Goal: Information Seeking & Learning: Learn about a topic

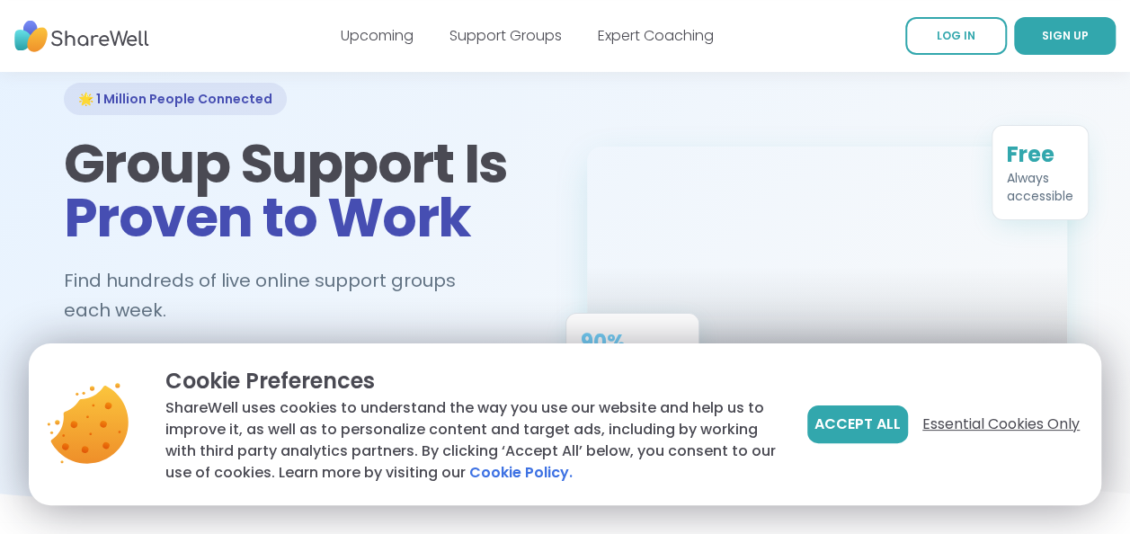
click at [966, 416] on span "Essential Cookies Only" at bounding box center [1001, 425] width 157 height 22
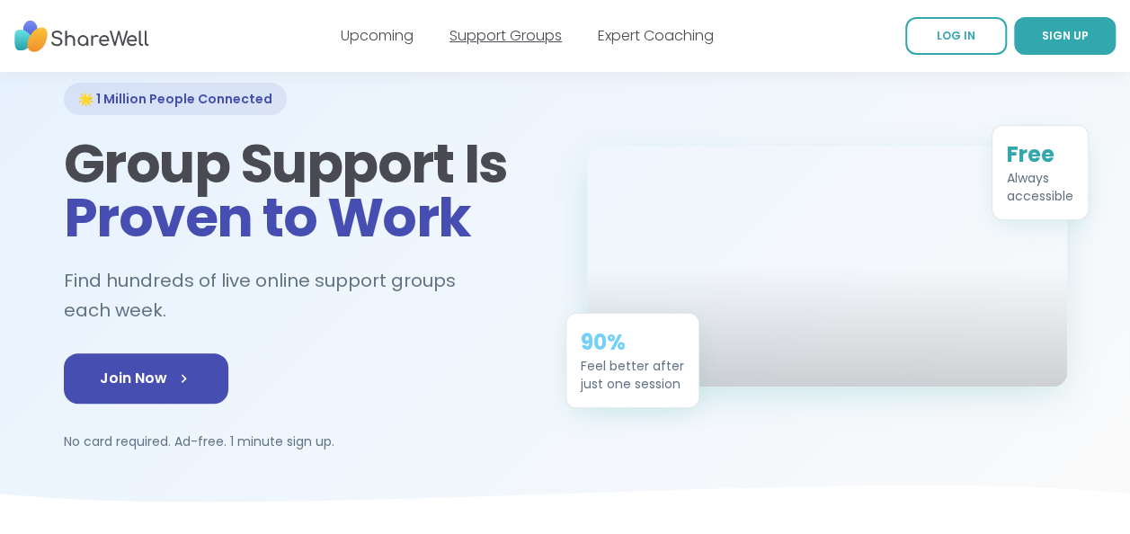
click at [529, 41] on link "Support Groups" at bounding box center [506, 35] width 112 height 21
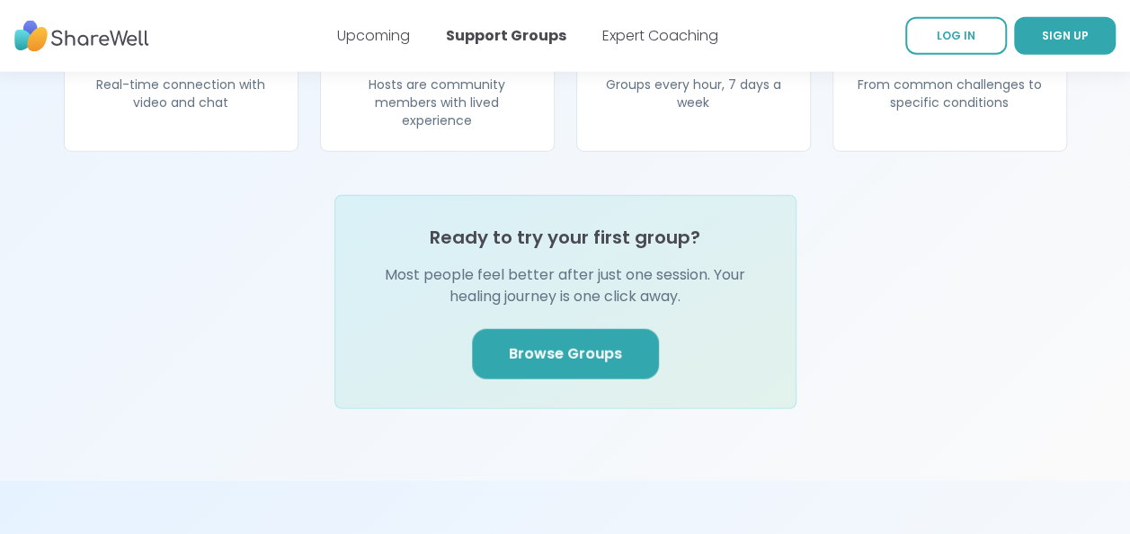
scroll to position [2145, 0]
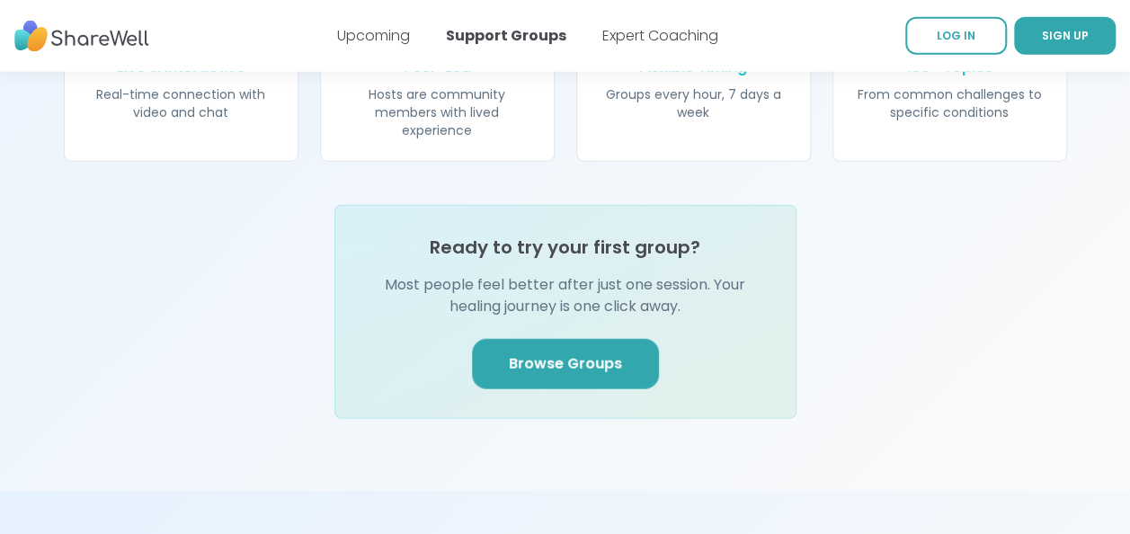
click at [577, 353] on span "Browse Groups" at bounding box center [565, 364] width 113 height 22
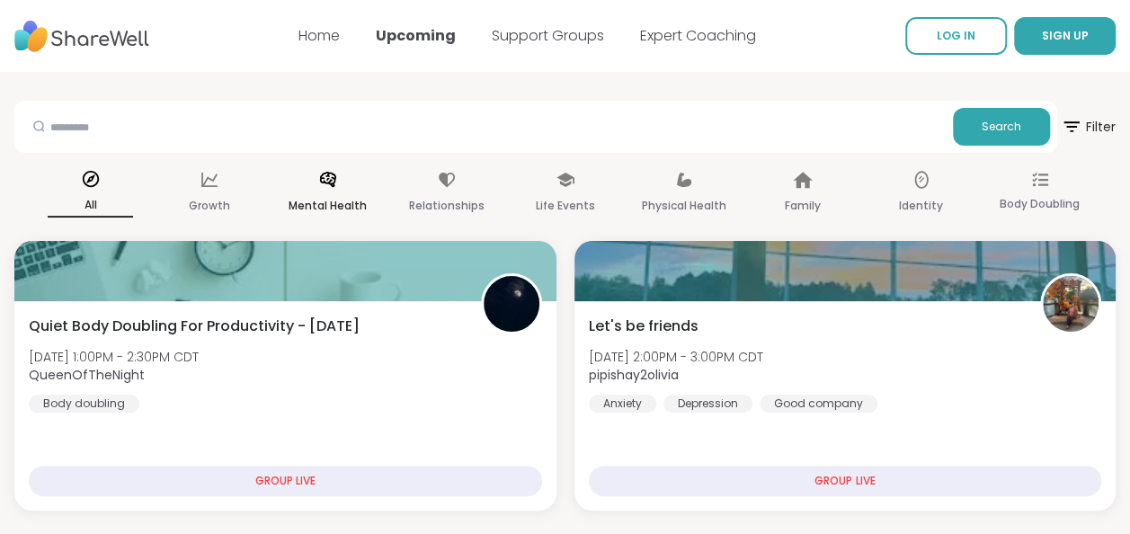
click at [340, 190] on div "Mental Health" at bounding box center [327, 193] width 85 height 67
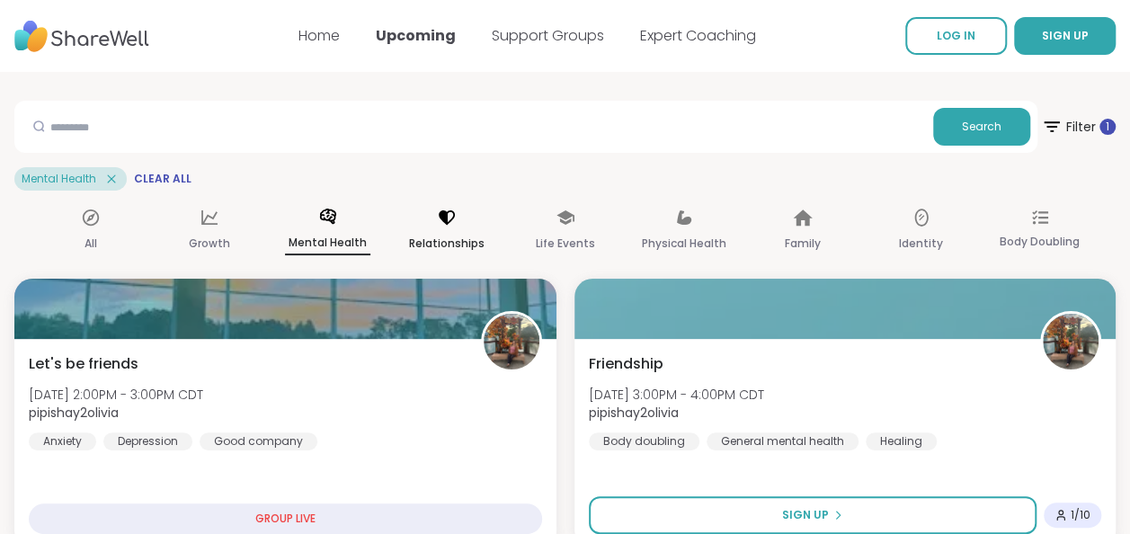
click at [442, 216] on icon at bounding box center [447, 217] width 16 height 14
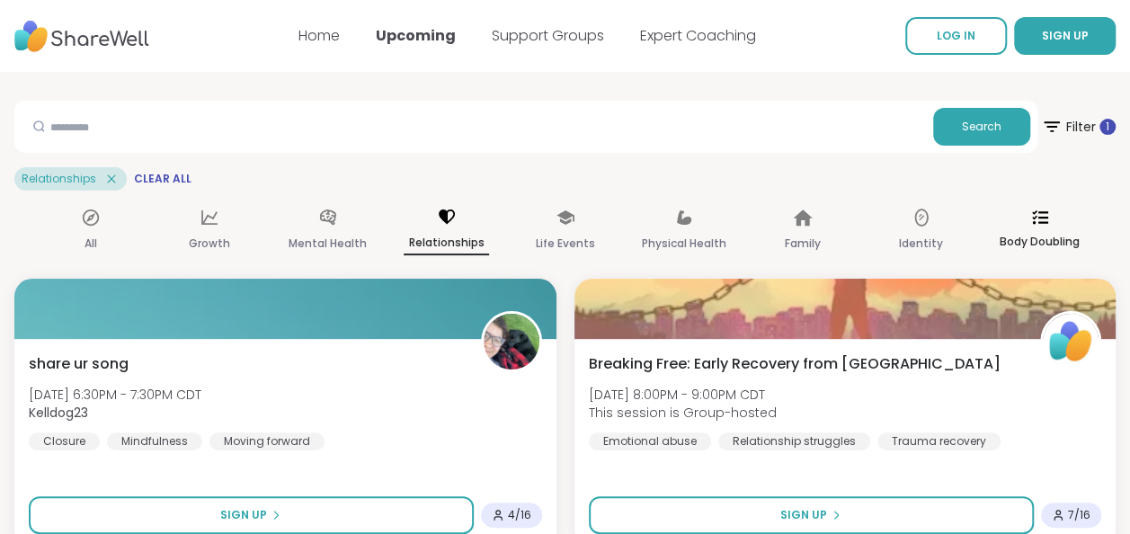
click at [1033, 219] on icon at bounding box center [1040, 216] width 16 height 13
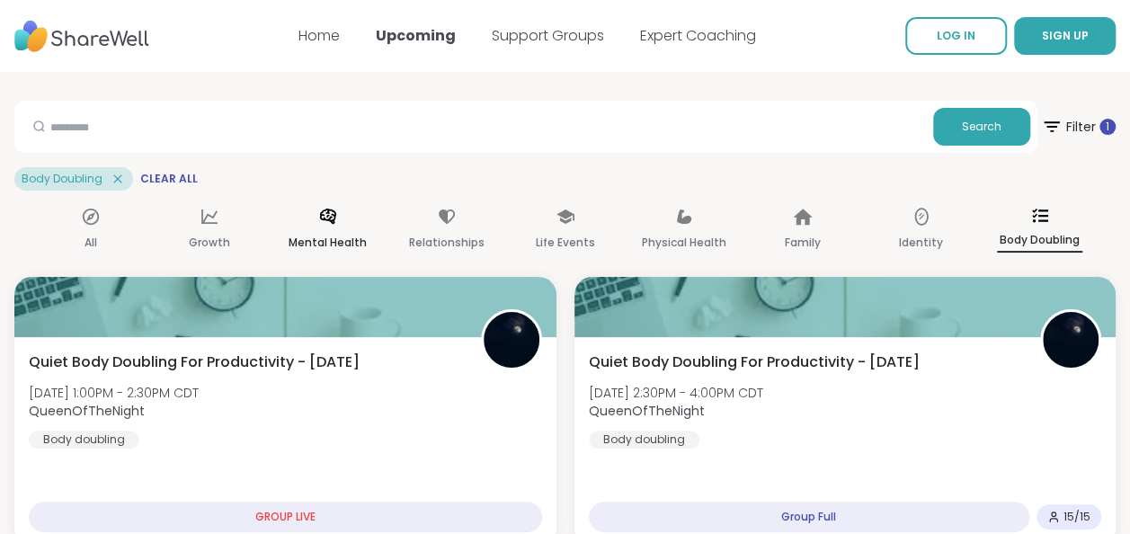
click at [329, 226] on icon at bounding box center [328, 217] width 20 height 20
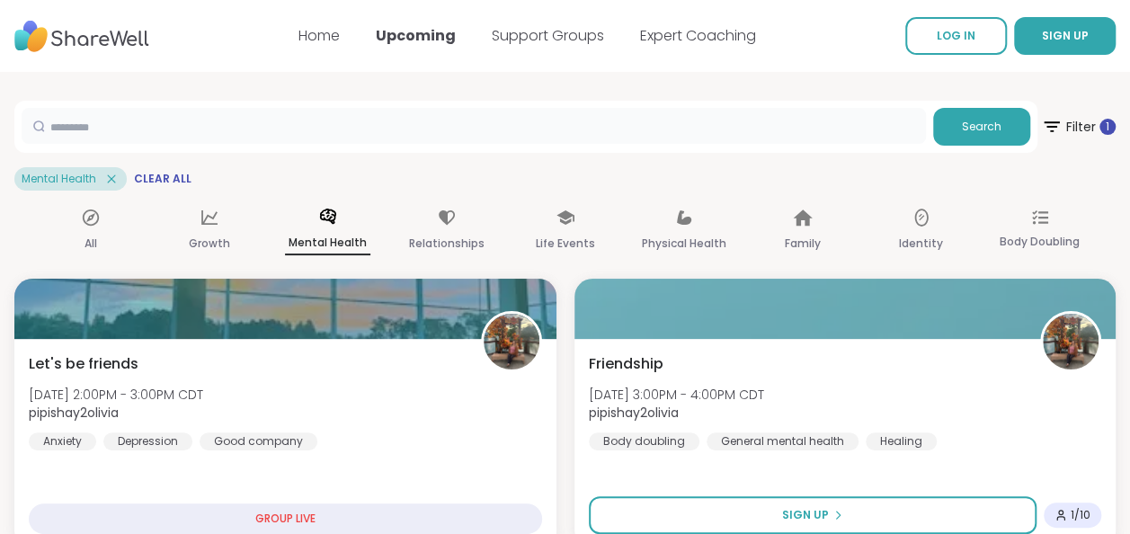
click at [235, 131] on input "text" at bounding box center [474, 126] width 905 height 36
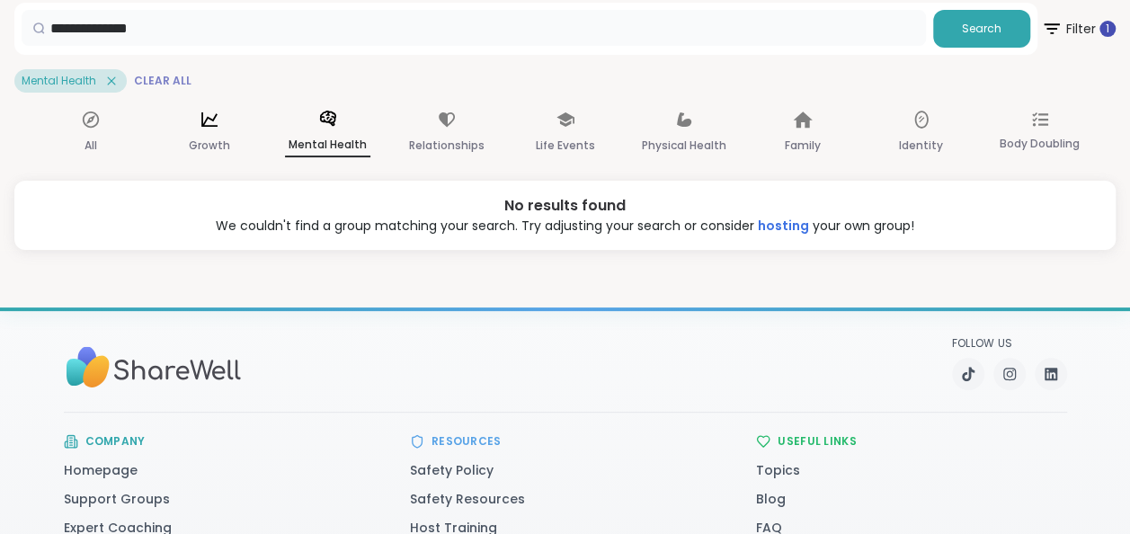
scroll to position [99, 0]
click at [112, 79] on icon at bounding box center [111, 80] width 16 height 16
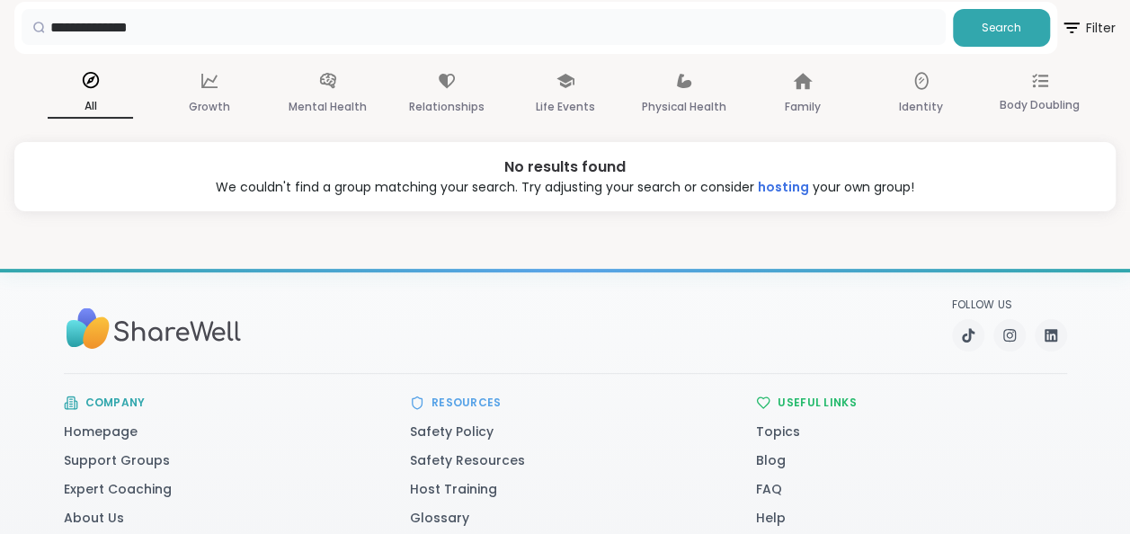
click at [470, 30] on input "**********" at bounding box center [484, 27] width 924 height 36
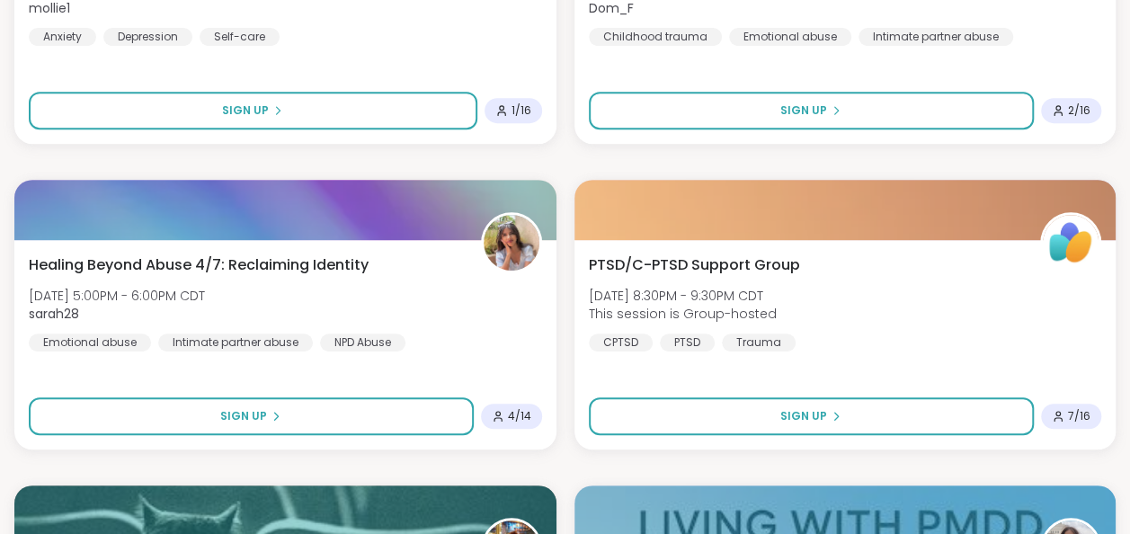
scroll to position [0, 0]
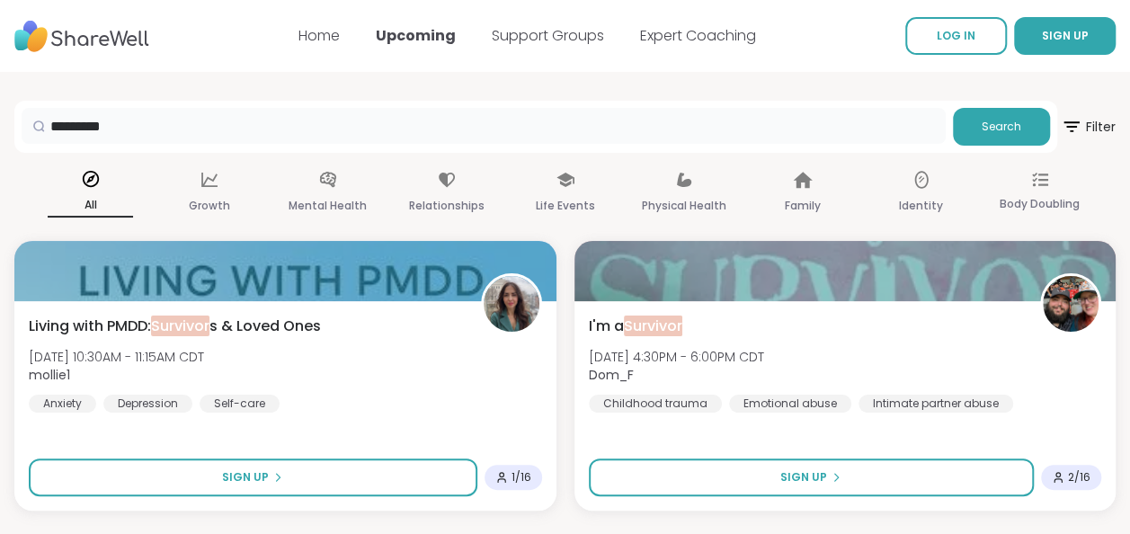
type input "*********"
click at [524, 33] on link "Support Groups" at bounding box center [548, 35] width 112 height 21
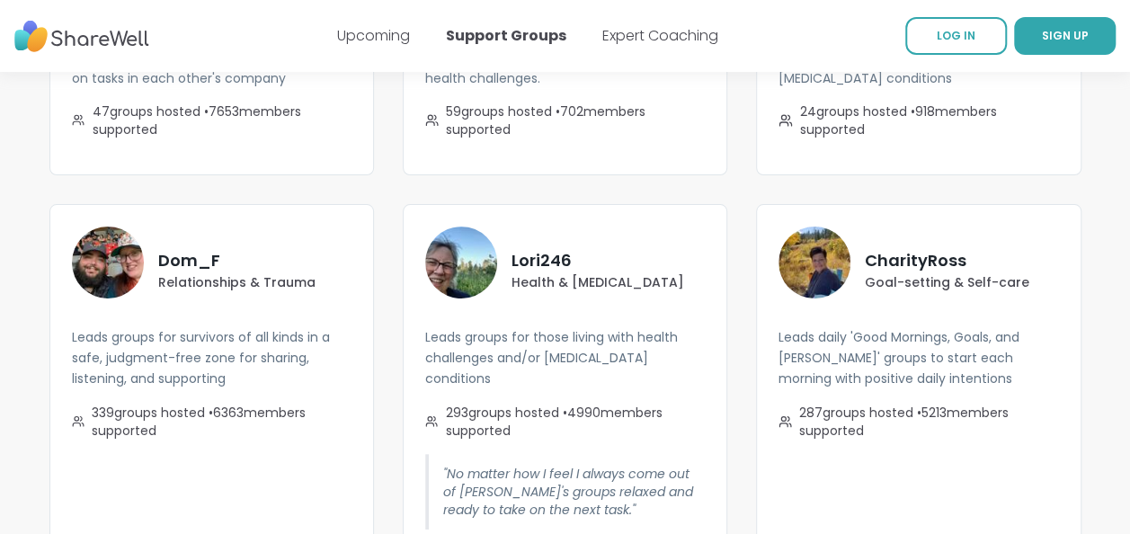
scroll to position [3368, 0]
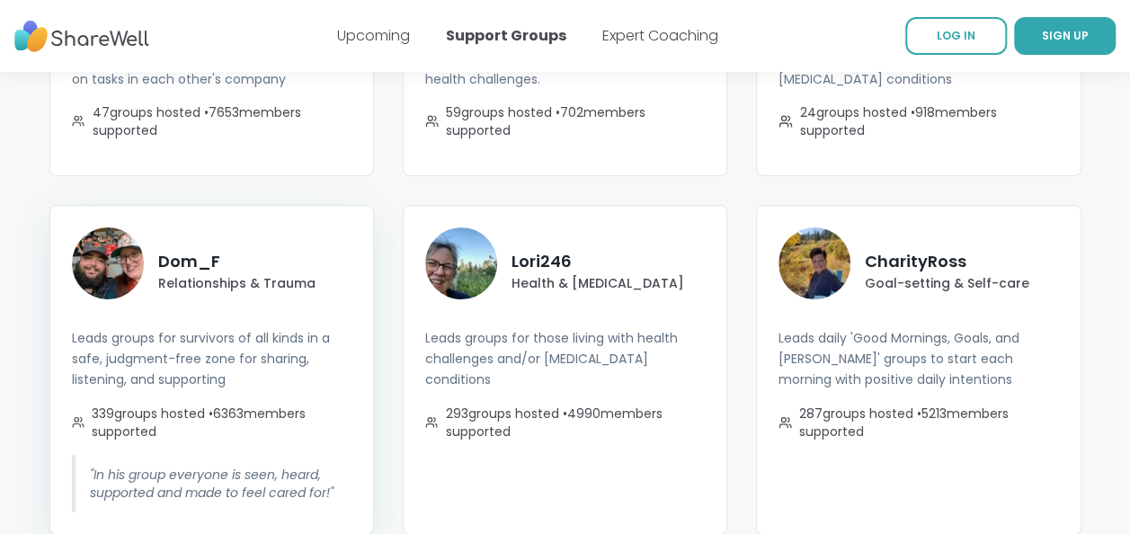
click at [118, 248] on img at bounding box center [108, 264] width 72 height 72
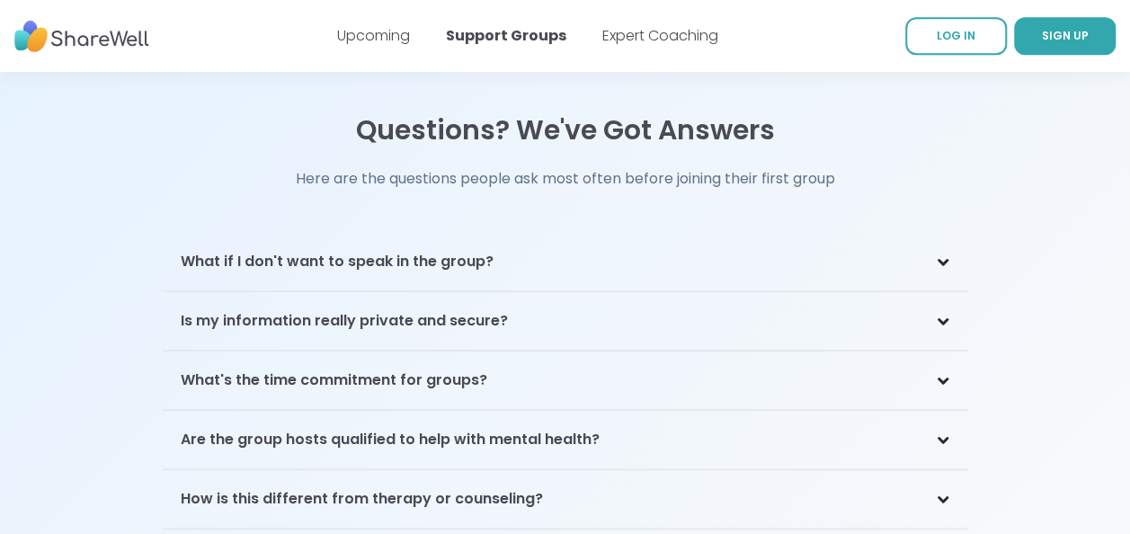
scroll to position [3968, 0]
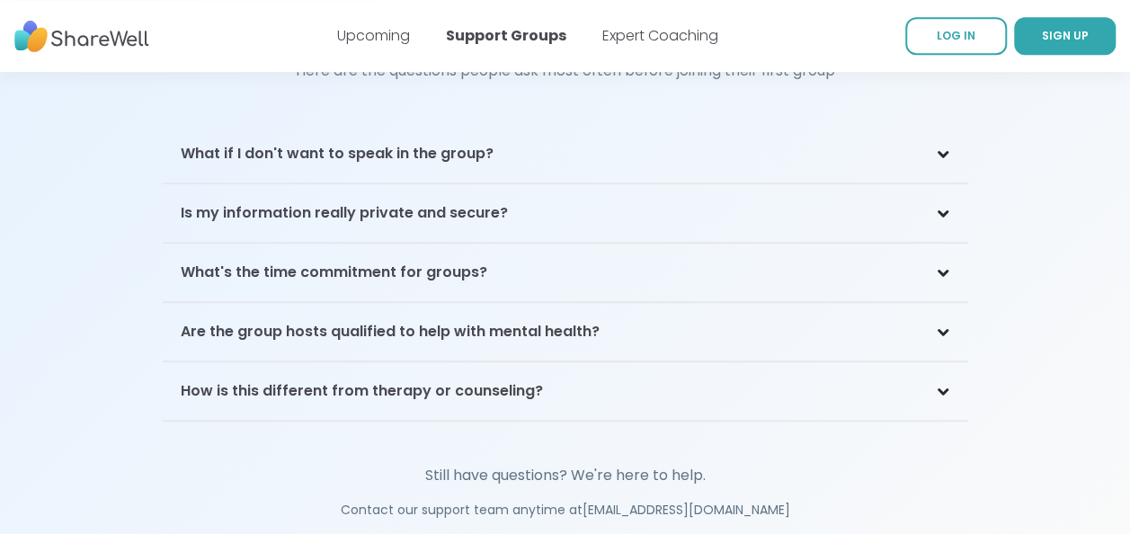
click at [313, 138] on div "What if I don't want to speak in the group?" at bounding box center [566, 154] width 806 height 58
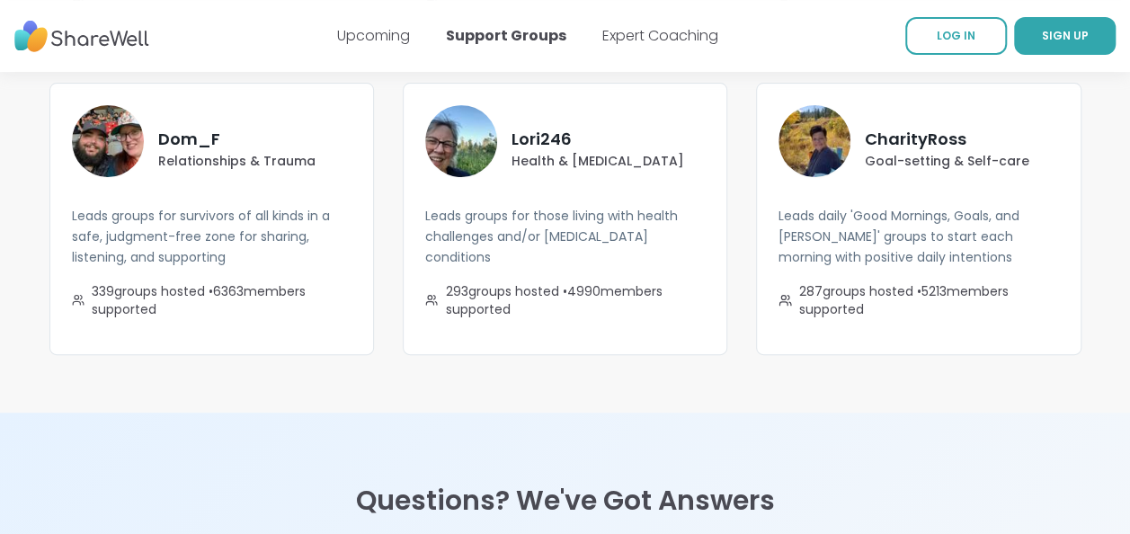
scroll to position [3227, 0]
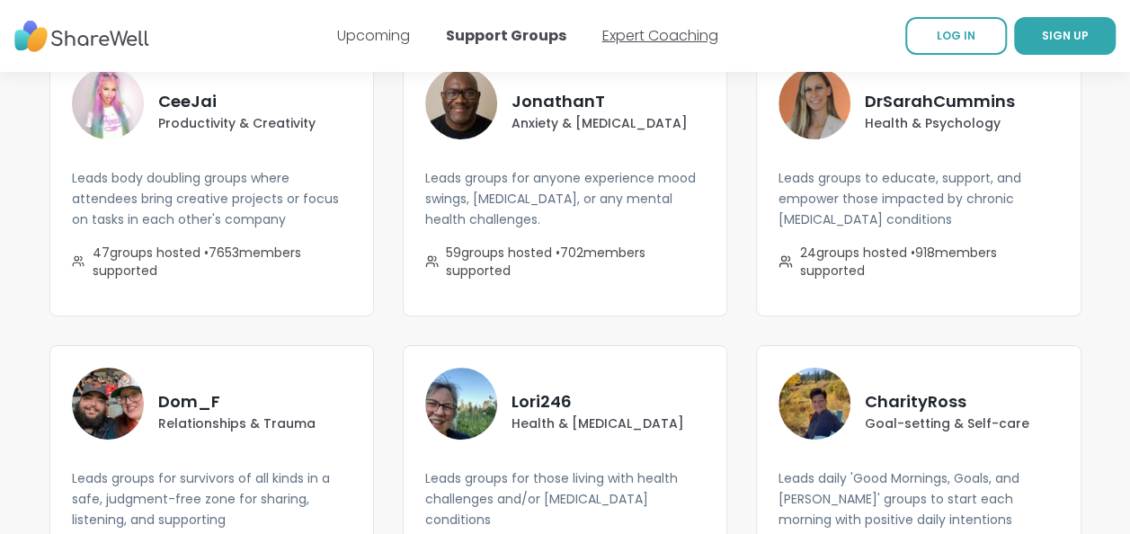
click at [657, 31] on link "Expert Coaching" at bounding box center [660, 35] width 116 height 21
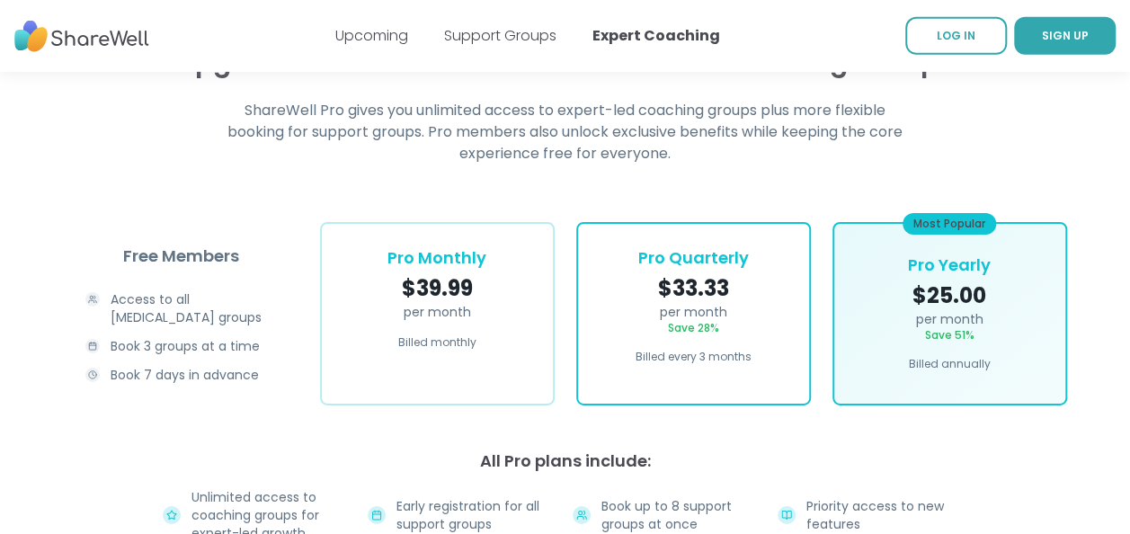
scroll to position [2818, 0]
click at [459, 48] on div "Upcoming Support Groups Expert Coaching" at bounding box center [527, 36] width 385 height 50
click at [485, 32] on link "Support Groups" at bounding box center [500, 35] width 112 height 21
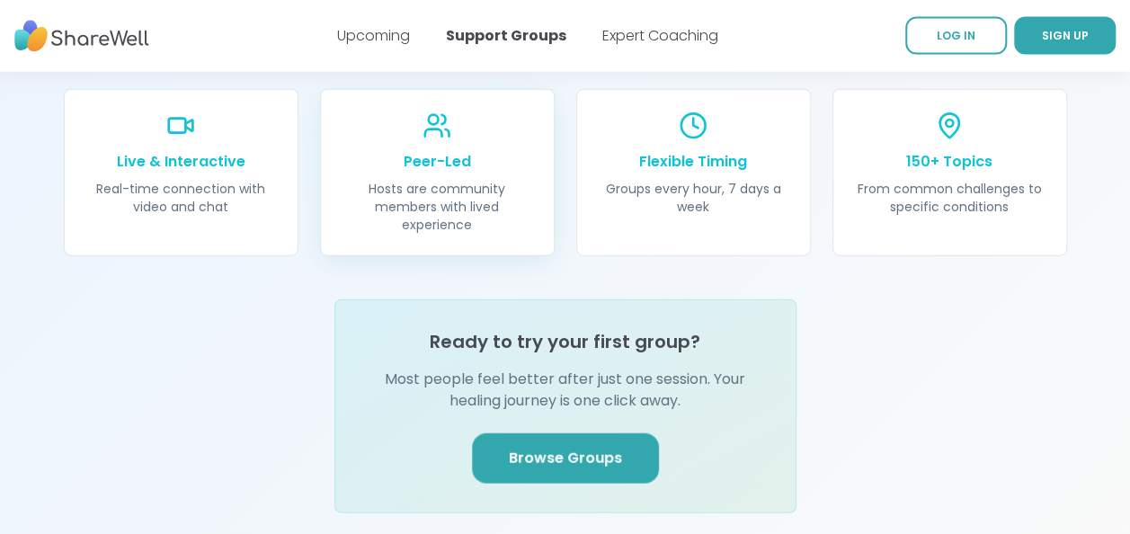
scroll to position [2053, 0]
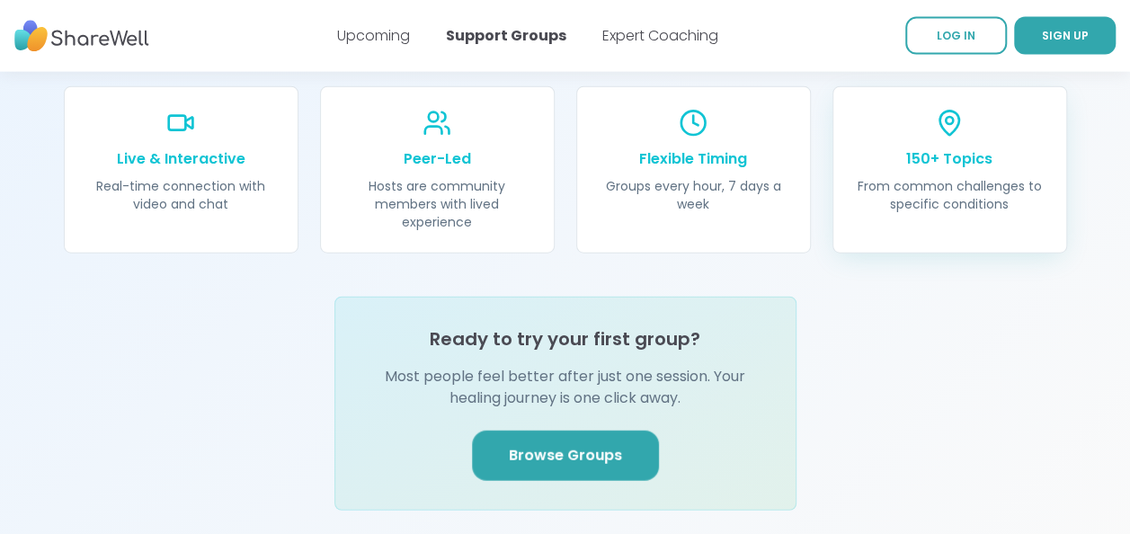
click at [926, 148] on p "150+ Topics" at bounding box center [950, 159] width 190 height 22
click at [584, 445] on span "Browse Groups" at bounding box center [565, 456] width 113 height 22
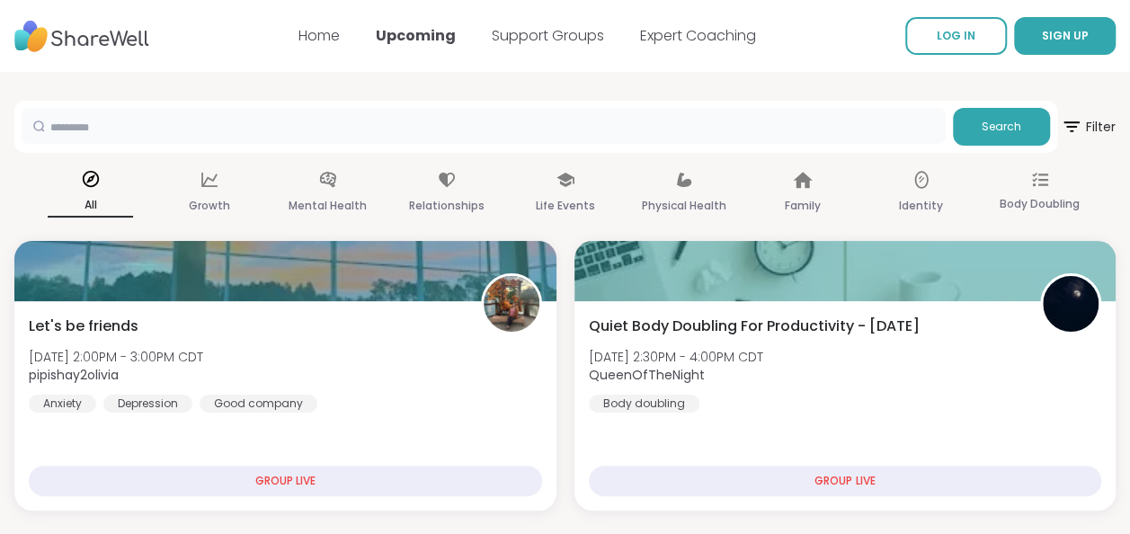
click at [527, 120] on input "text" at bounding box center [484, 126] width 924 height 36
type input "******"
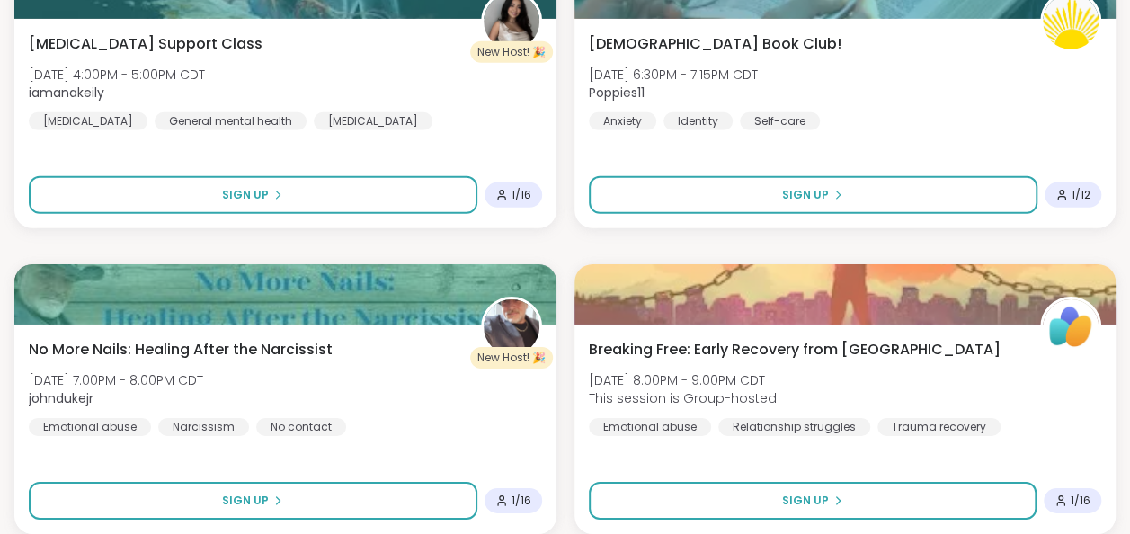
scroll to position [3135, 0]
